Goal: Check status: Check status

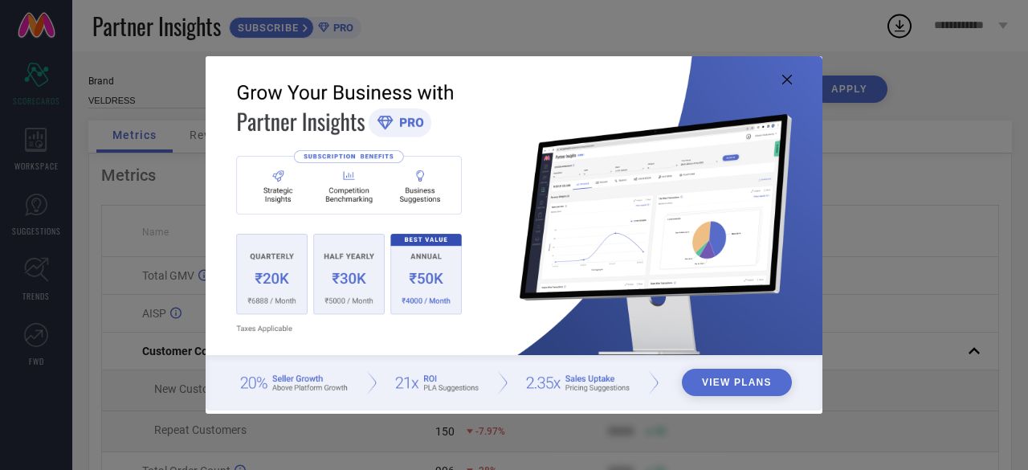
click at [787, 78] on icon at bounding box center [787, 80] width 10 height 10
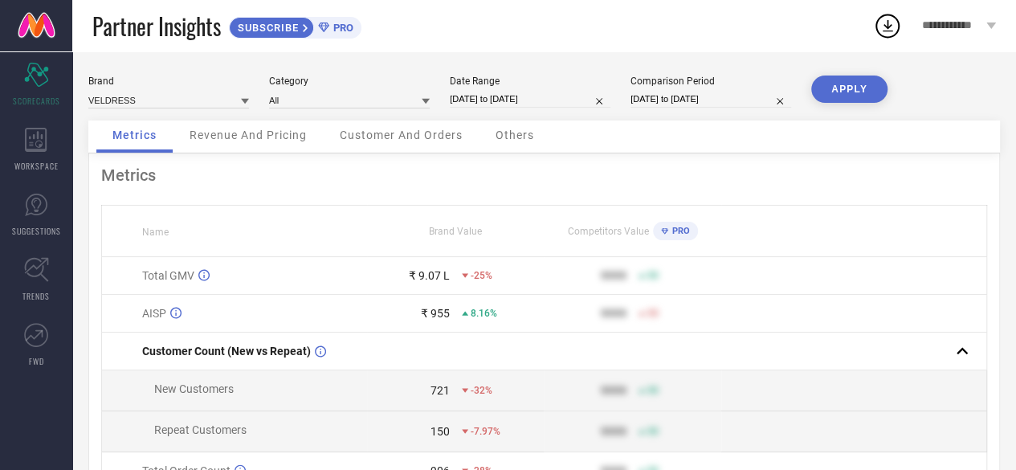
select select "7"
select select "2025"
select select "8"
select select "2025"
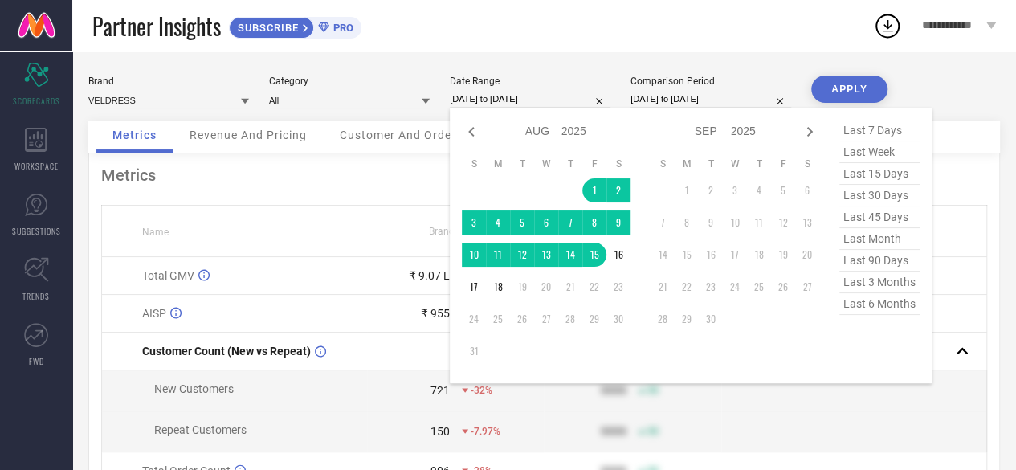
click at [527, 99] on input "[DATE] to [DATE]" at bounding box center [530, 99] width 161 height 17
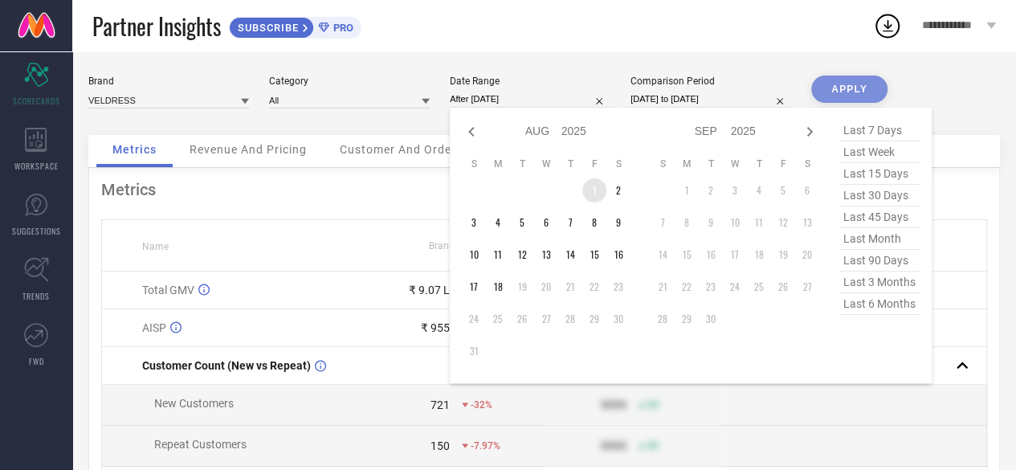
click at [585, 189] on td "1" at bounding box center [594, 190] width 24 height 24
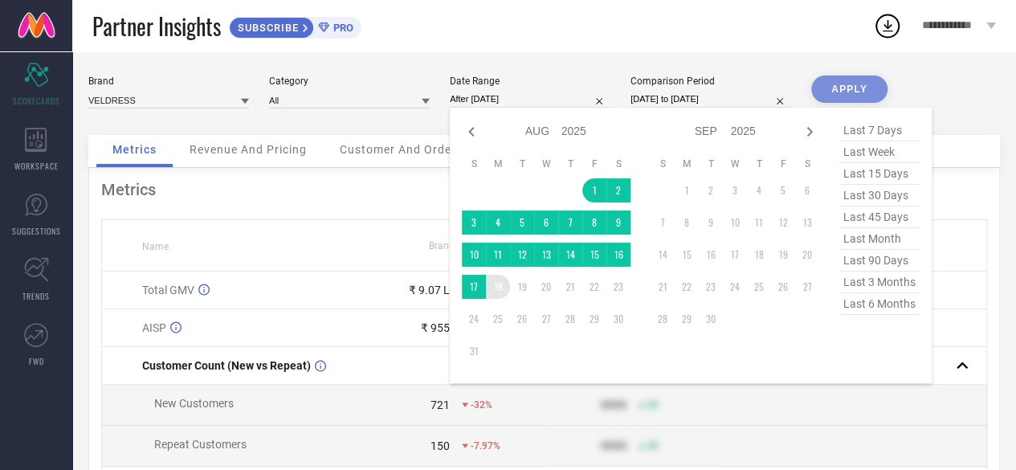
type input "[DATE] to [DATE]"
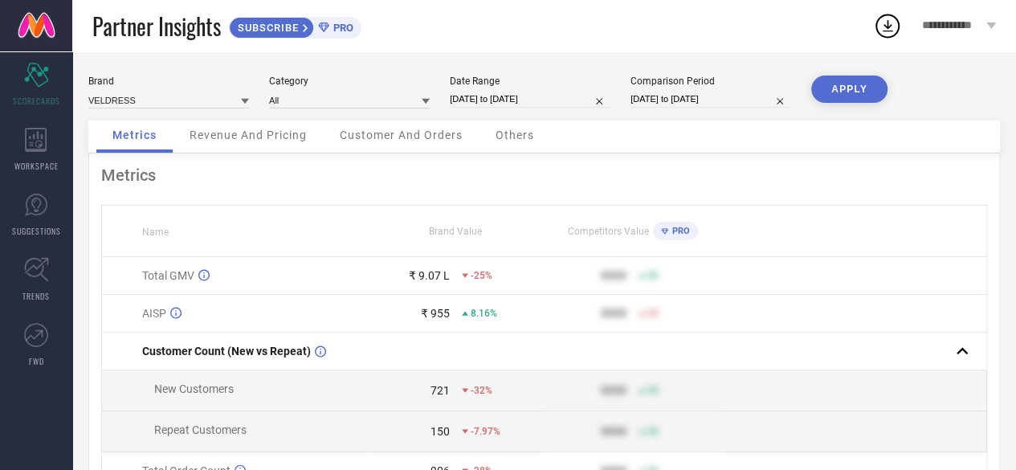
select select "4"
select select "2025"
select select "5"
select select "2025"
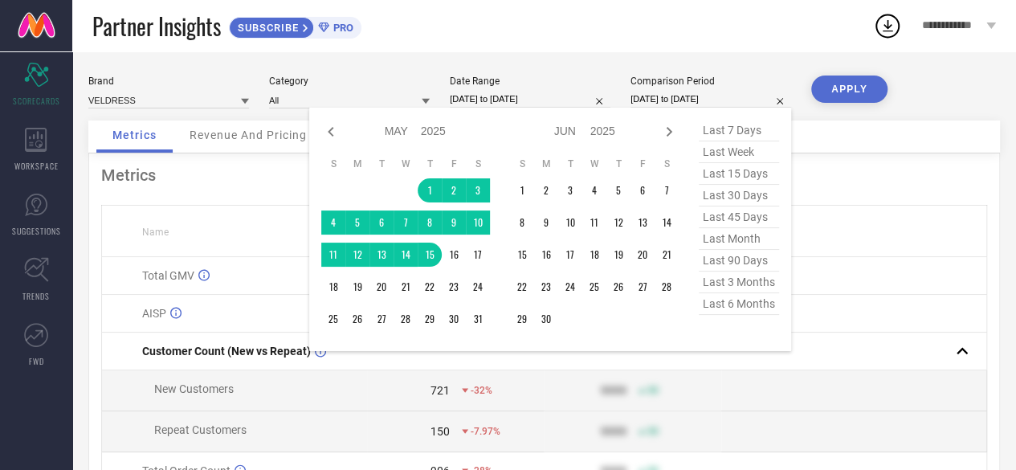
click at [662, 96] on input "[DATE] to [DATE]" at bounding box center [710, 99] width 161 height 17
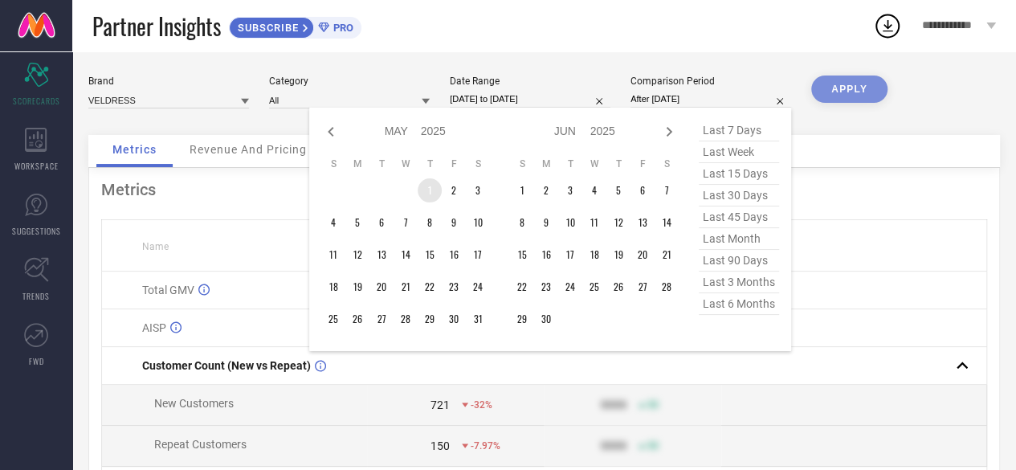
click at [435, 194] on td "1" at bounding box center [430, 190] width 24 height 24
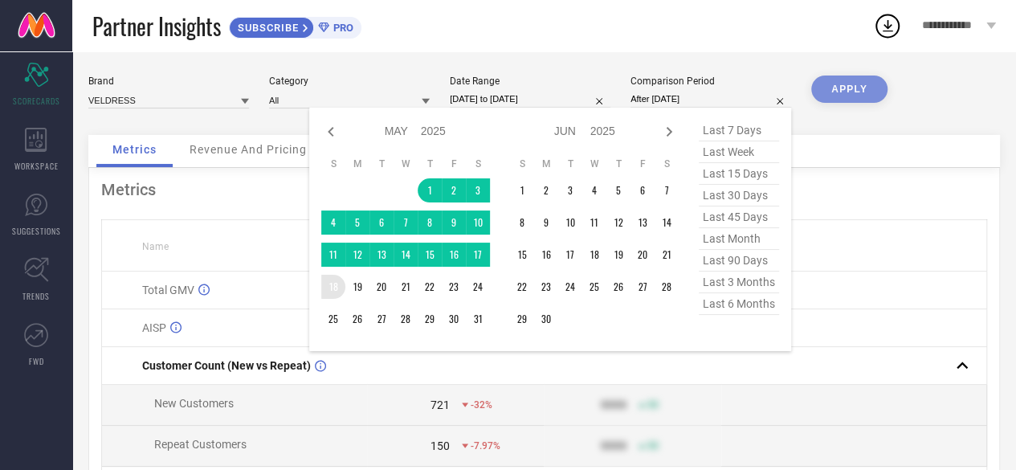
type input "[DATE] to [DATE]"
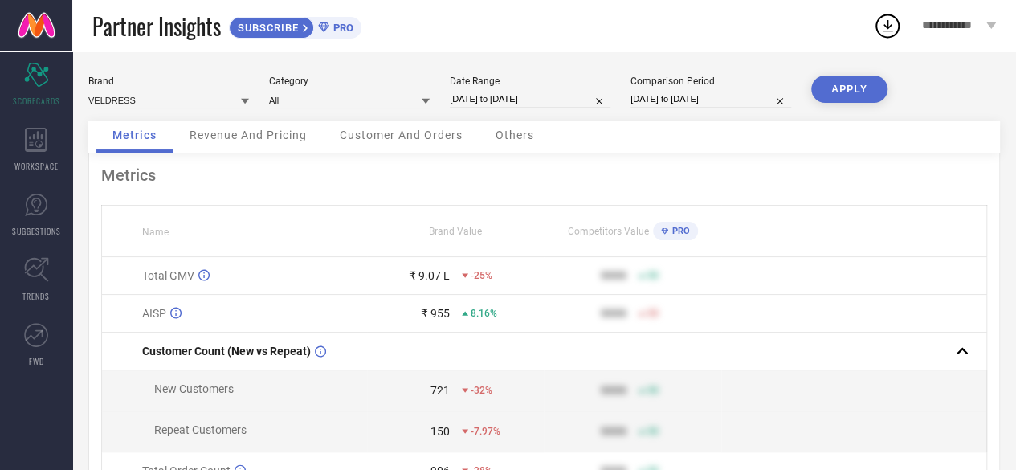
click at [845, 86] on button "APPLY" at bounding box center [849, 88] width 76 height 27
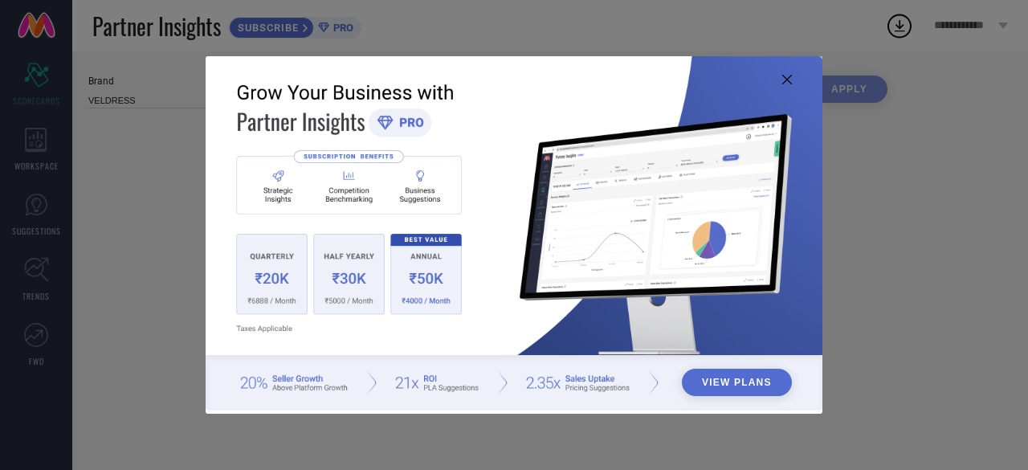
type input "All"
click at [783, 79] on icon at bounding box center [787, 80] width 10 height 10
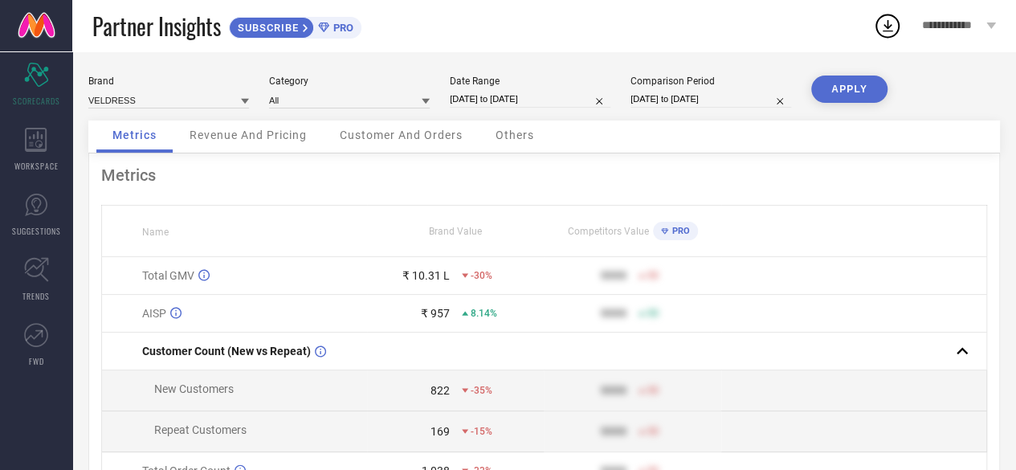
click at [254, 138] on span "Revenue And Pricing" at bounding box center [248, 134] width 117 height 13
